Goal: Information Seeking & Learning: Learn about a topic

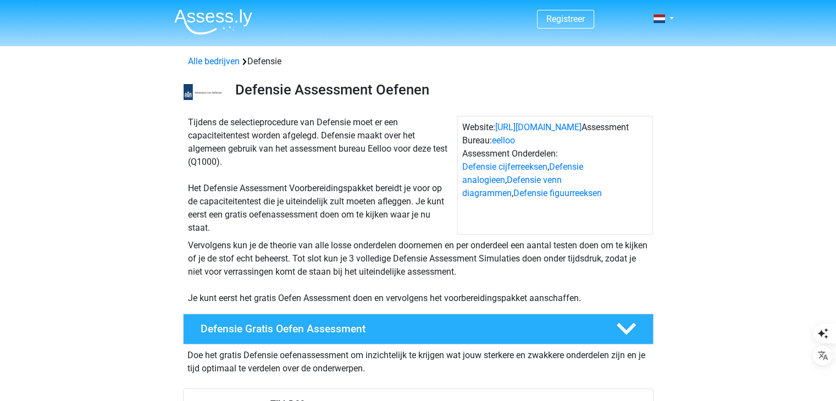
click at [182, 13] on img at bounding box center [213, 22] width 78 height 26
click at [199, 14] on img at bounding box center [213, 22] width 78 height 26
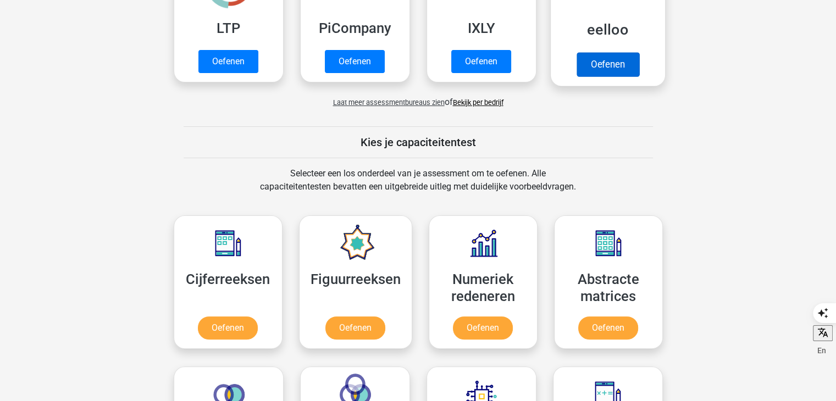
scroll to position [109, 0]
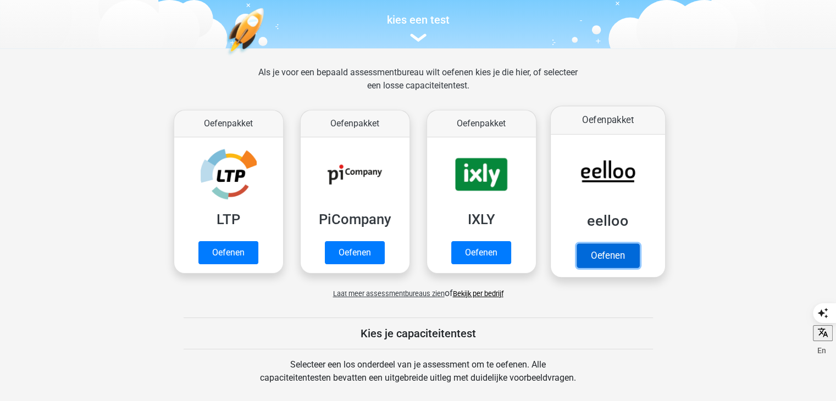
click at [615, 262] on link "Oefenen" at bounding box center [607, 255] width 63 height 24
